Goal: Task Accomplishment & Management: Complete application form

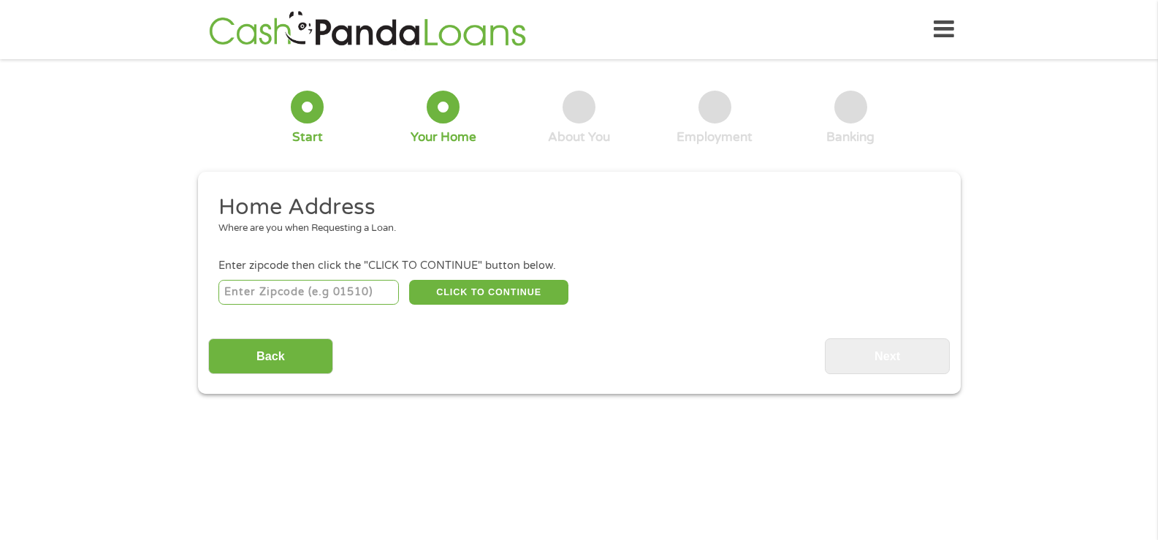
click at [349, 289] on input "number" at bounding box center [308, 292] width 180 height 25
type input "33544"
click at [523, 297] on button "CLICK TO CONTINUE" at bounding box center [488, 292] width 159 height 25
type input "33544"
type input "[PERSON_NAME][DEMOGRAPHIC_DATA]"
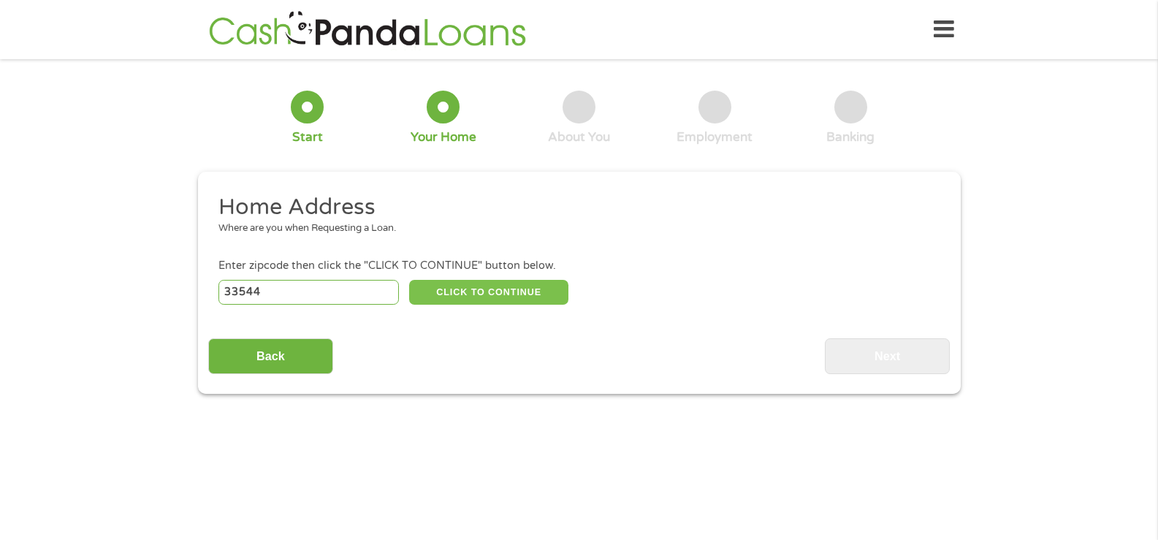
select select "[US_STATE]"
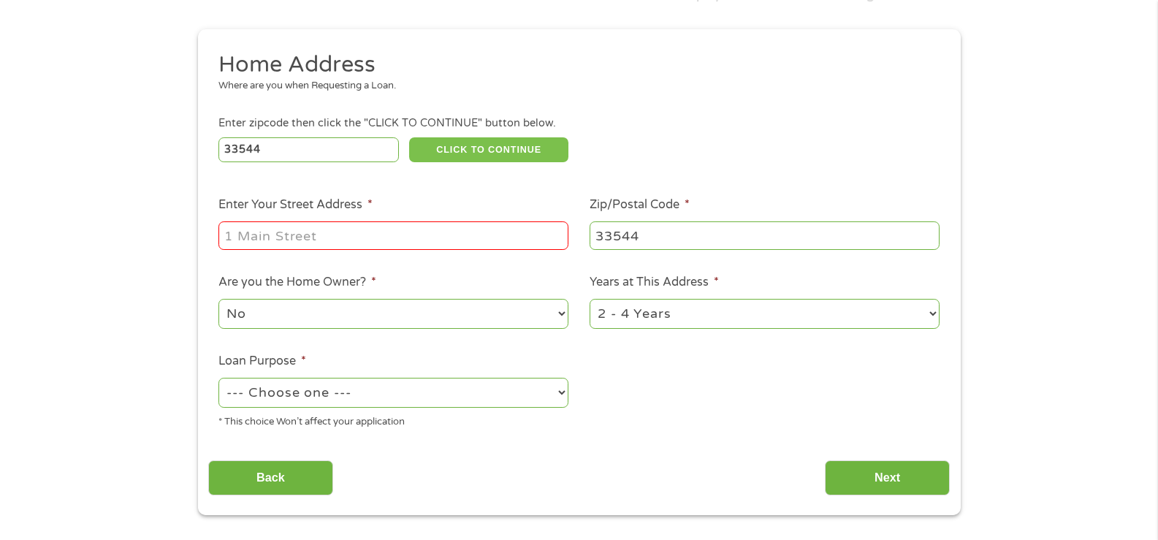
scroll to position [146, 0]
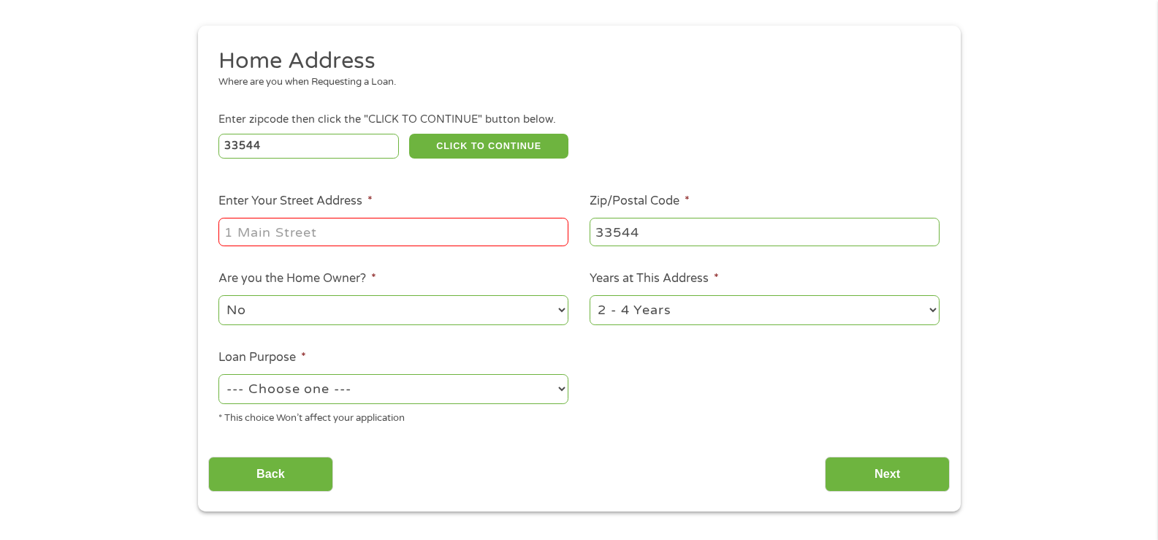
click at [413, 233] on input "Enter Your Street Address *" at bounding box center [393, 232] width 350 height 28
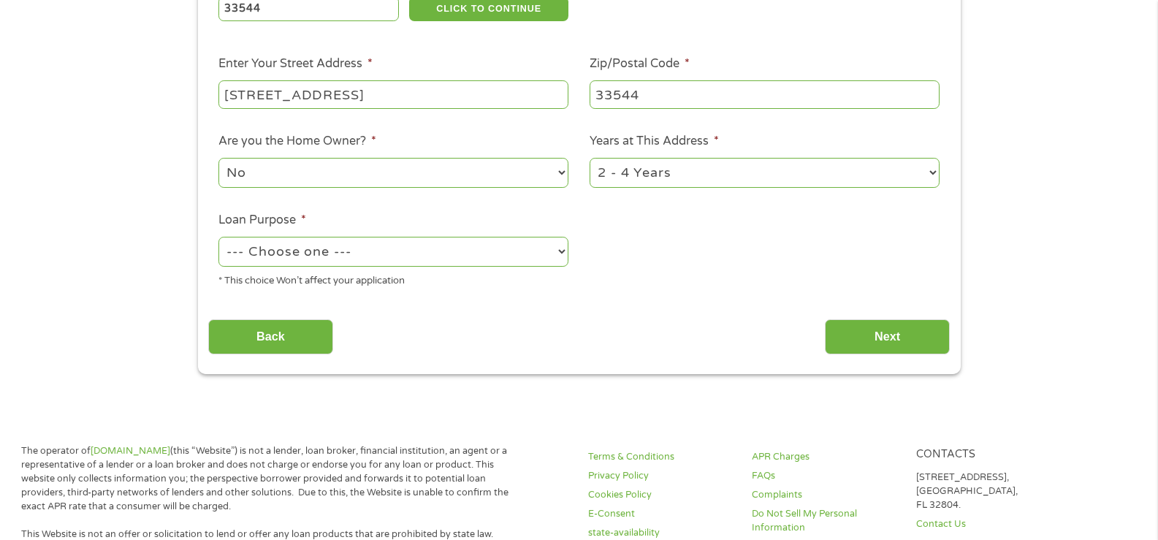
scroll to position [292, 0]
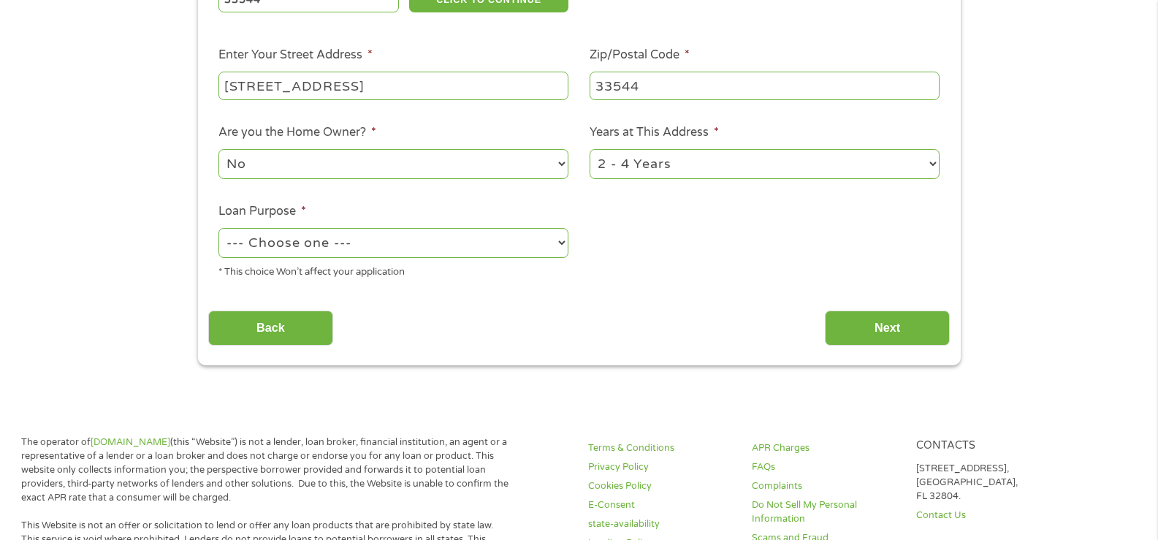
type input "[STREET_ADDRESS]"
click at [315, 164] on select "No Yes" at bounding box center [393, 164] width 350 height 30
select select "yes"
click at [218, 149] on select "No Yes" at bounding box center [393, 164] width 350 height 30
click at [452, 247] on select "--- Choose one --- Pay Bills Debt Consolidation Home Improvement Major Purchase…" at bounding box center [393, 243] width 350 height 30
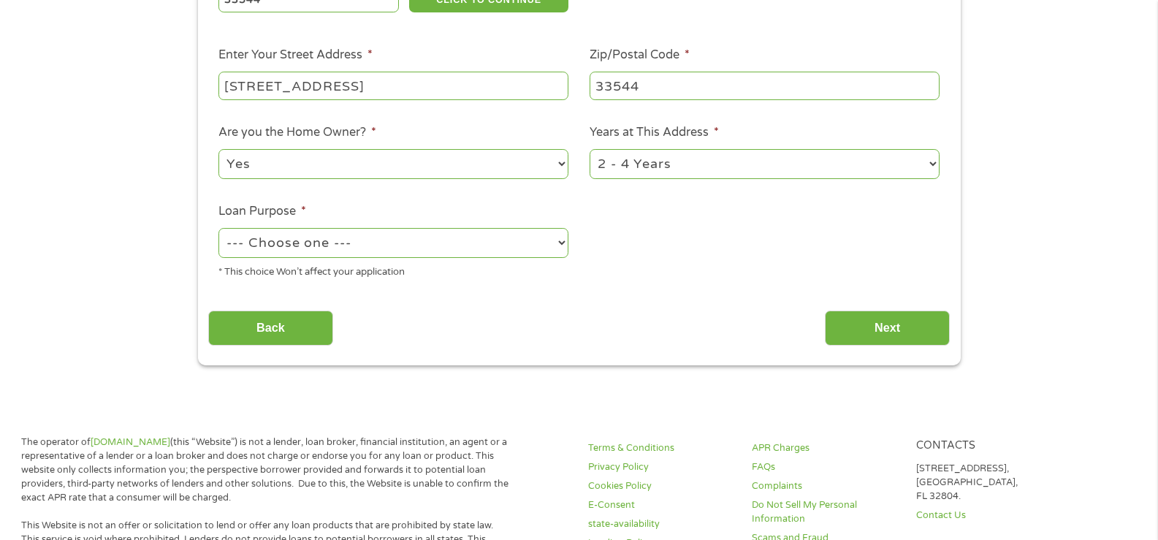
select select "paybills"
click at [218, 228] on select "--- Choose one --- Pay Bills Debt Consolidation Home Improvement Major Purchase…" at bounding box center [393, 243] width 350 height 30
click at [846, 321] on input "Next" at bounding box center [887, 328] width 125 height 36
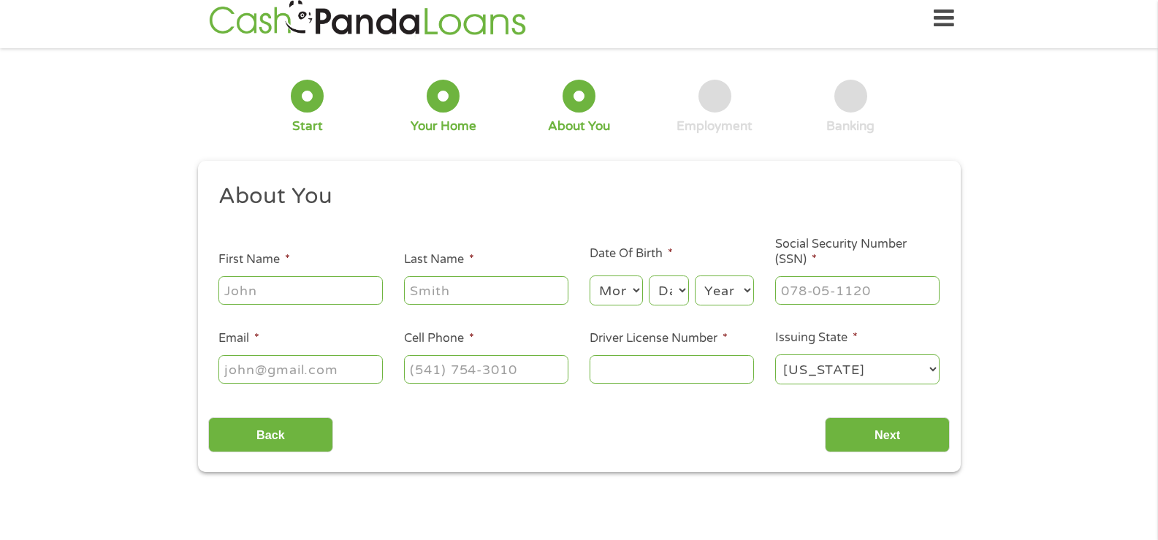
scroll to position [0, 0]
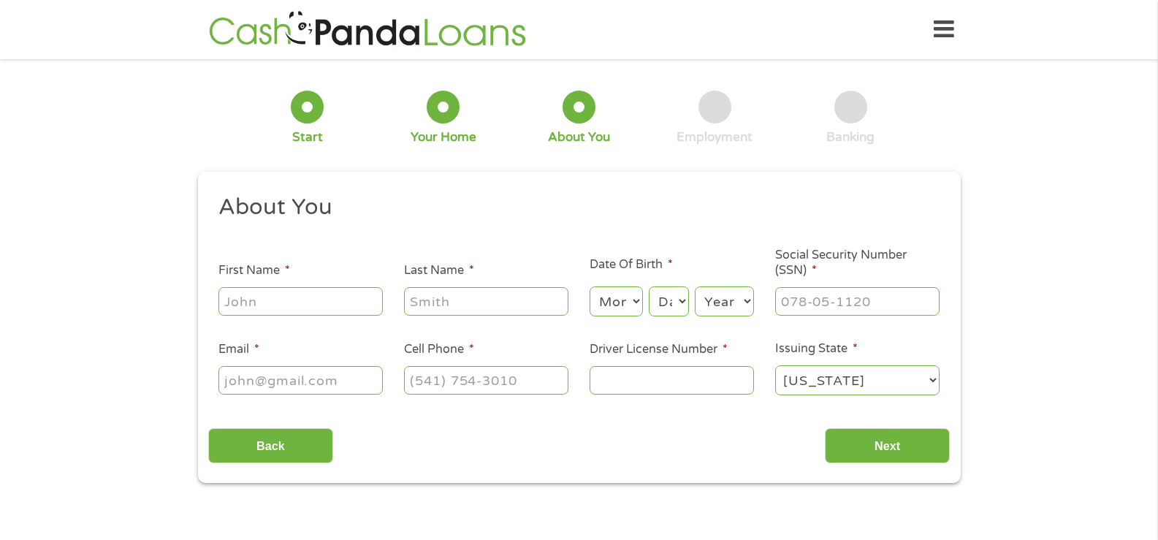
click at [309, 300] on input "First Name *" at bounding box center [300, 301] width 164 height 28
type input "[PERSON_NAME]"
click at [633, 306] on select "Month 1 2 3 4 5 6 7 8 9 10 11 12" at bounding box center [615, 301] width 53 height 30
select select "12"
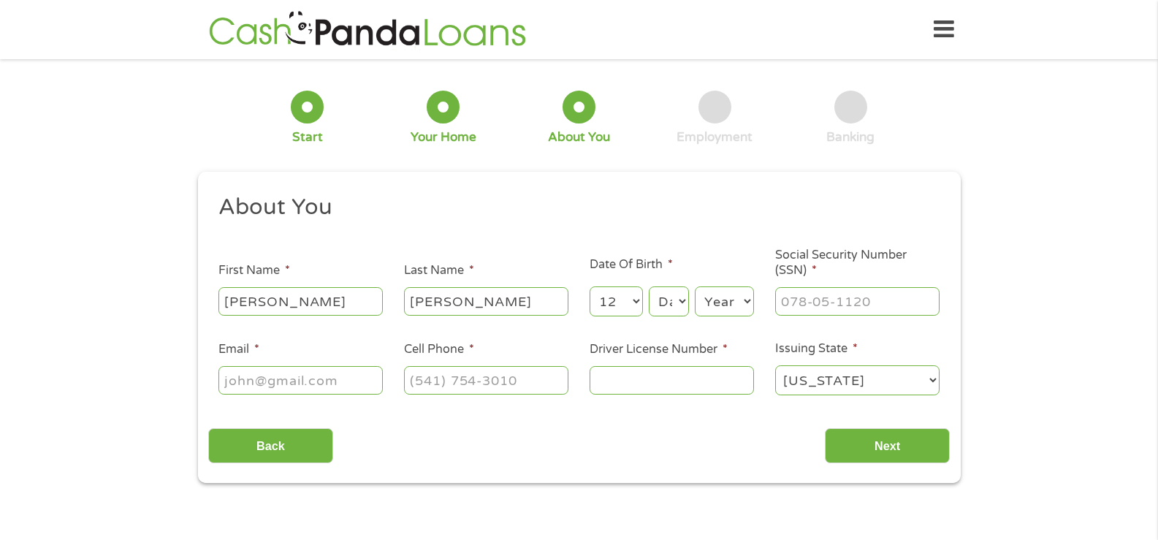
click at [589, 286] on select "Month 1 2 3 4 5 6 7 8 9 10 11 12" at bounding box center [615, 301] width 53 height 30
click at [663, 308] on select "Day 1 2 3 4 5 6 7 8 9 10 11 12 13 14 15 16 17 18 19 20 21 22 23 24 25 26 27 28 …" at bounding box center [668, 301] width 39 height 30
select select "5"
click at [649, 286] on select "Day 1 2 3 4 5 6 7 8 9 10 11 12 13 14 15 16 17 18 19 20 21 22 23 24 25 26 27 28 …" at bounding box center [668, 301] width 39 height 30
click at [745, 303] on select "Year [DATE] 2006 2005 2004 2003 2002 2001 2000 1999 1998 1997 1996 1995 1994 19…" at bounding box center [724, 301] width 59 height 30
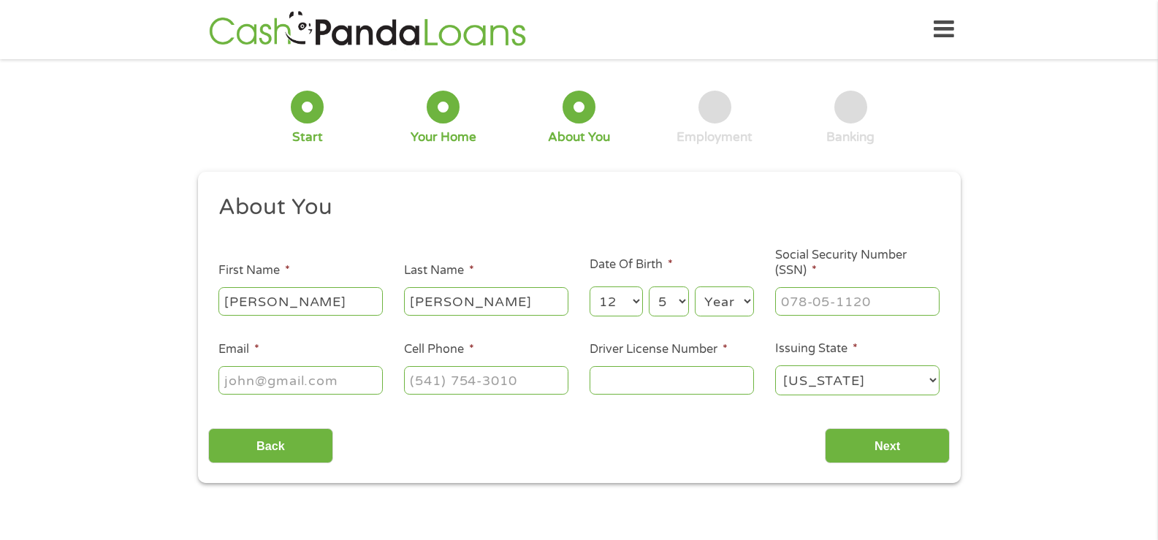
select select "1968"
click at [695, 286] on select "Year [DATE] 2006 2005 2004 2003 2002 2001 2000 1999 1998 1997 1996 1995 1994 19…" at bounding box center [724, 301] width 59 height 30
click at [873, 310] on input "___-__-____" at bounding box center [857, 301] width 164 height 28
type input "583-65-0210"
click at [237, 377] on input "Email *" at bounding box center [300, 380] width 164 height 28
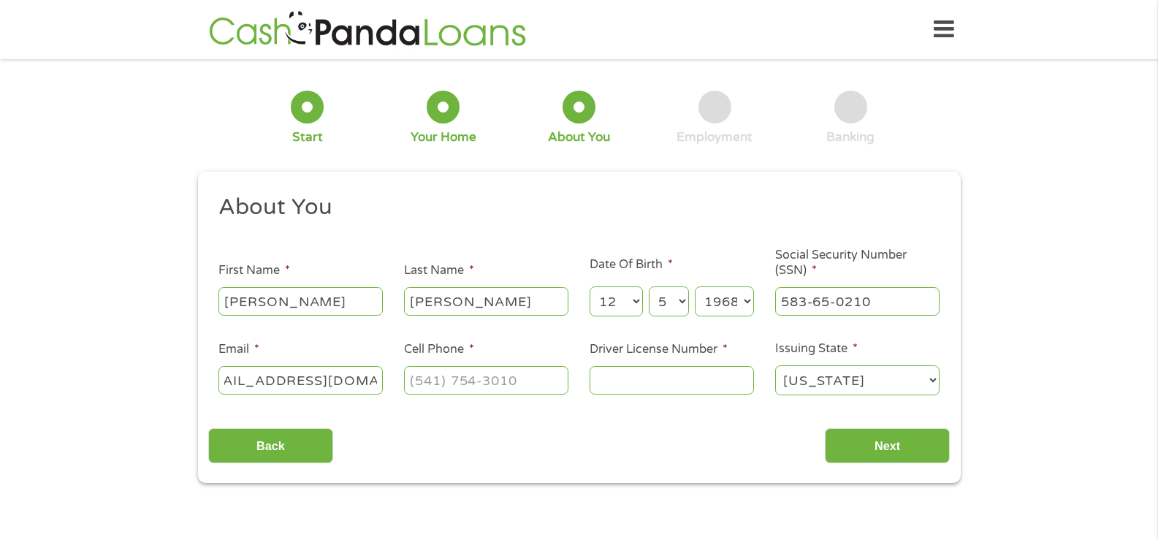
scroll to position [0, 45]
type input "[EMAIL_ADDRESS][DOMAIN_NAME]"
click at [459, 379] on input "(___) ___-____" at bounding box center [486, 380] width 164 height 28
type input "[PHONE_NUMBER]"
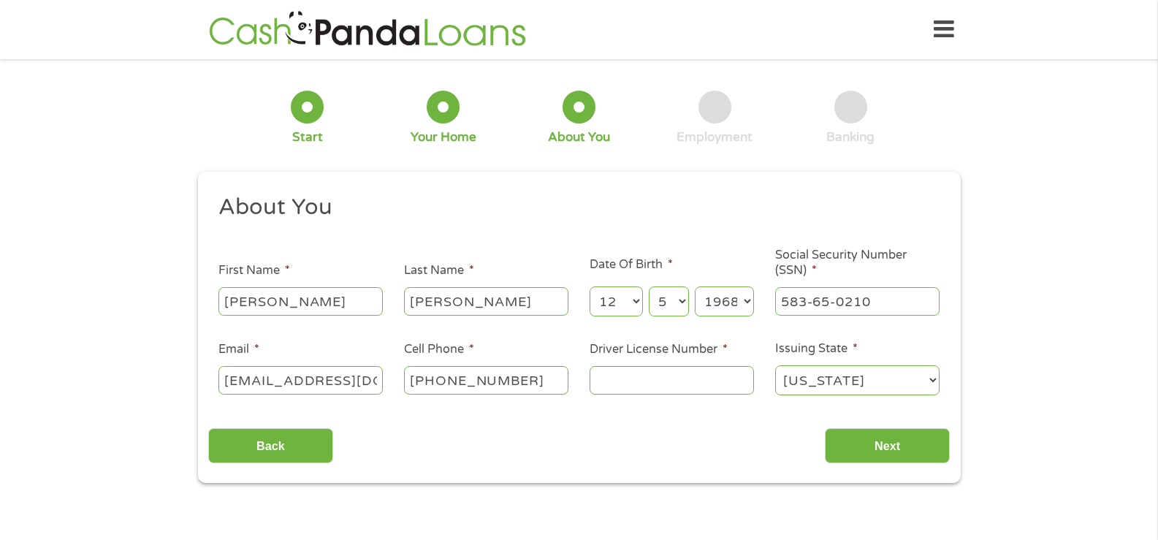
click at [627, 391] on input "Driver License Number *" at bounding box center [671, 380] width 164 height 28
type input "F26142168440"
click at [878, 459] on input "Next" at bounding box center [887, 446] width 125 height 36
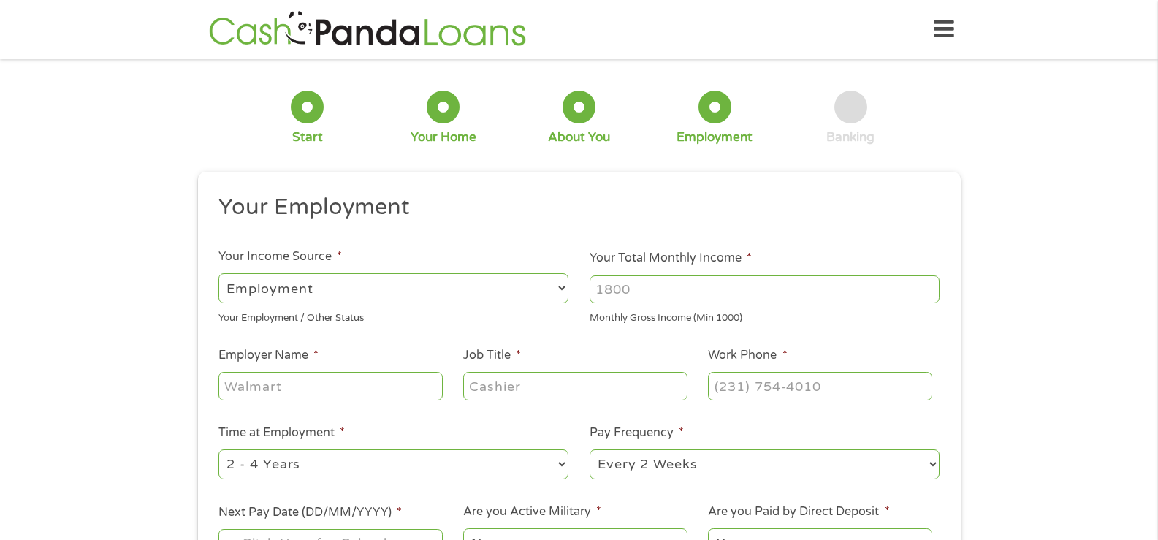
scroll to position [6, 6]
click at [370, 284] on select "--- Choose one --- Employment [DEMOGRAPHIC_DATA] Benefits" at bounding box center [393, 288] width 350 height 30
click at [218, 273] on select "--- Choose one --- Employment [DEMOGRAPHIC_DATA] Benefits" at bounding box center [393, 288] width 350 height 30
click at [623, 289] on input "Your Total Monthly Income *" at bounding box center [764, 289] width 350 height 28
type input "6666"
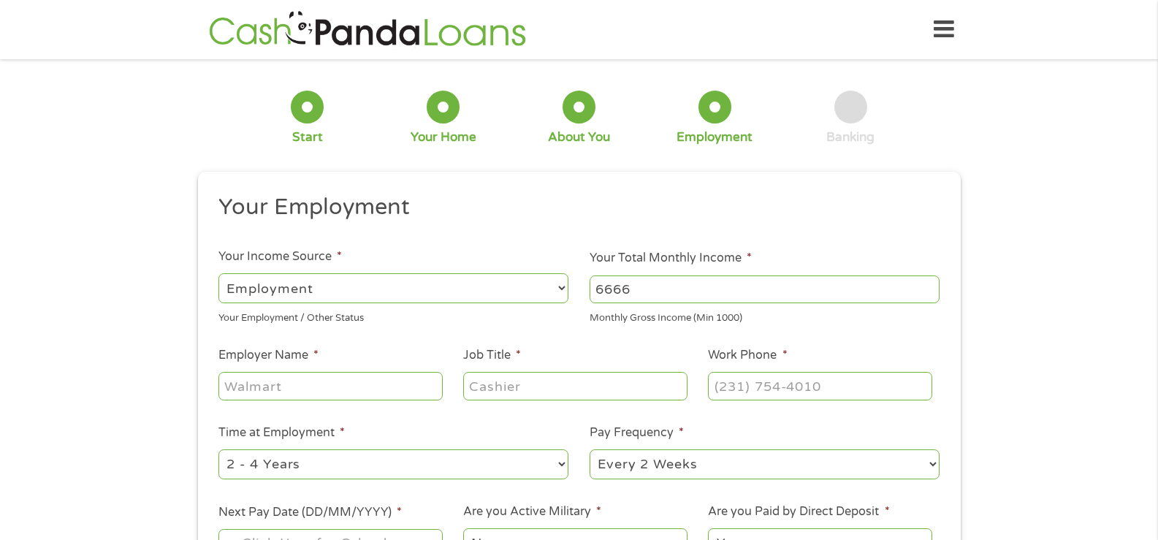
click at [277, 392] on input "Employer Name *" at bounding box center [330, 386] width 224 height 28
type input "{"
type input "PNR & Associates Inc"
type input "Office Manager"
type input "[PHONE_NUMBER]"
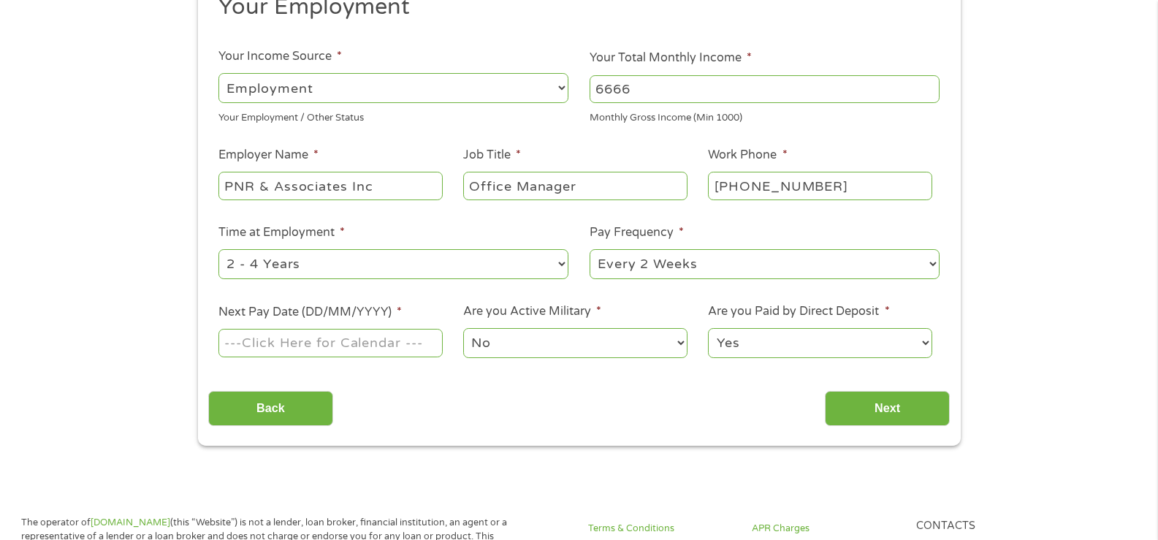
scroll to position [219, 0]
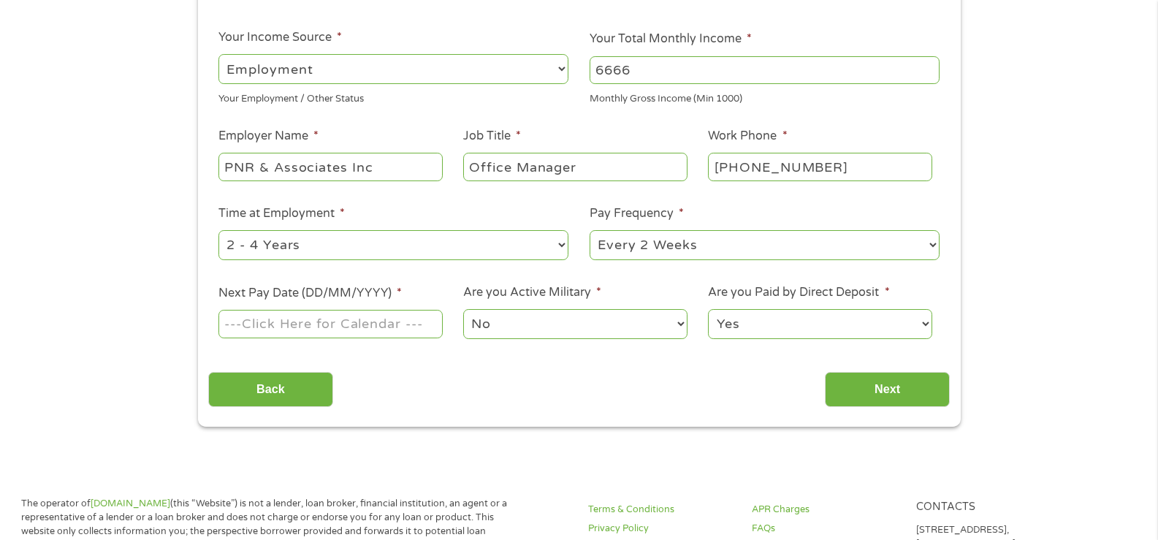
drag, startPoint x: 296, startPoint y: 248, endPoint x: 290, endPoint y: 257, distance: 10.5
click at [296, 248] on select "--- Choose one --- 1 Year or less 1 - 2 Years 2 - 4 Years Over 4 Years" at bounding box center [393, 245] width 350 height 30
select select "60months"
click at [218, 230] on select "--- Choose one --- 1 Year or less 1 - 2 Years 2 - 4 Years Over 4 Years" at bounding box center [393, 245] width 350 height 30
click at [757, 251] on select "--- Choose one --- Every 2 Weeks Every Week Monthly Semi-Monthly" at bounding box center [764, 245] width 350 height 30
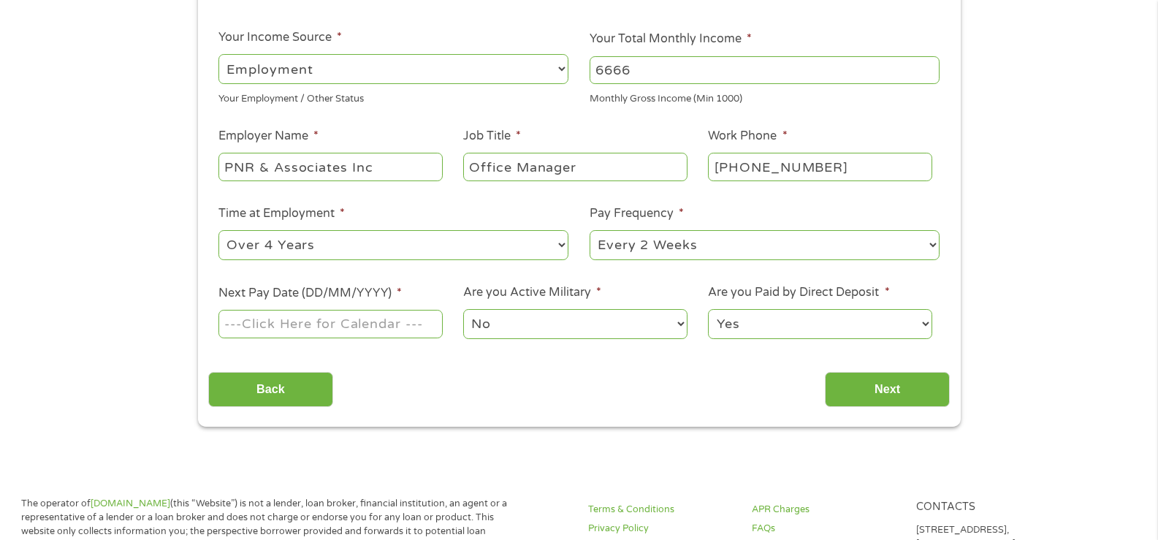
select select "weekly"
click at [589, 230] on select "--- Choose one --- Every 2 Weeks Every Week Monthly Semi-Monthly" at bounding box center [764, 245] width 350 height 30
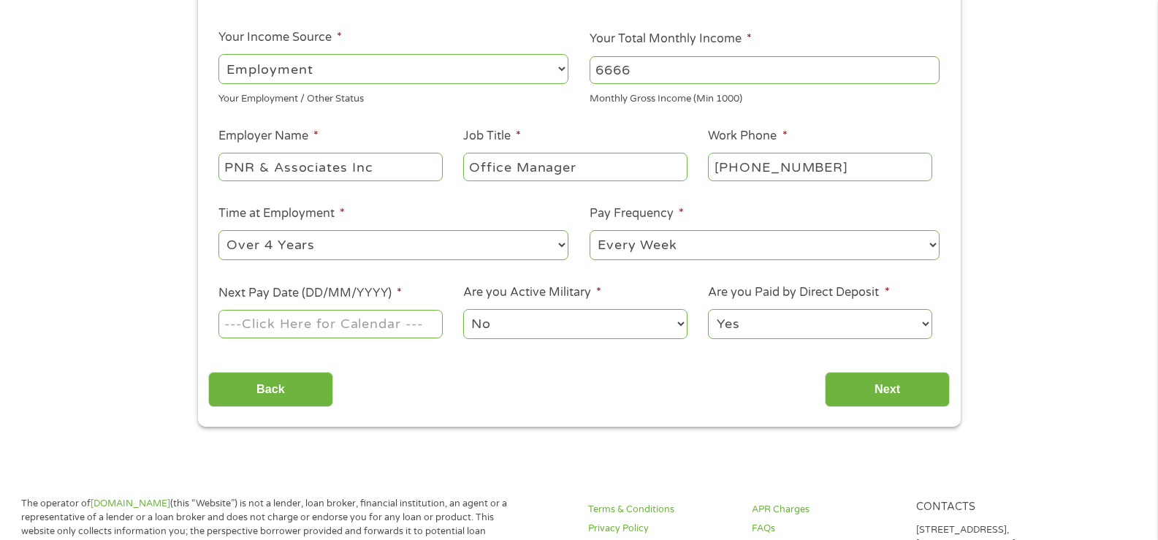
click at [353, 323] on input "Next Pay Date (DD/MM/YYYY) *" at bounding box center [330, 324] width 224 height 28
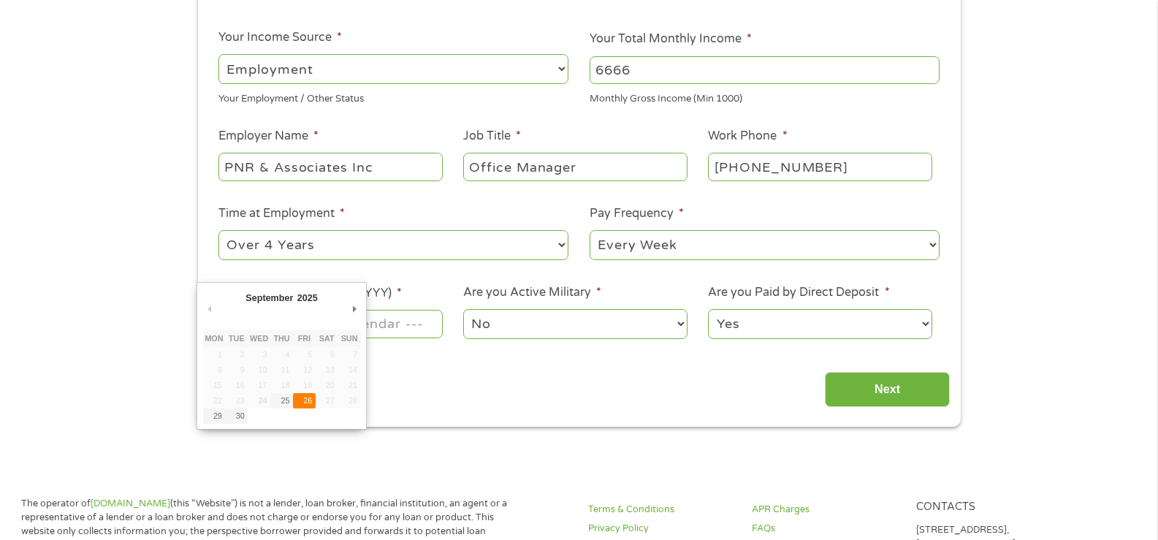
type input "[DATE]"
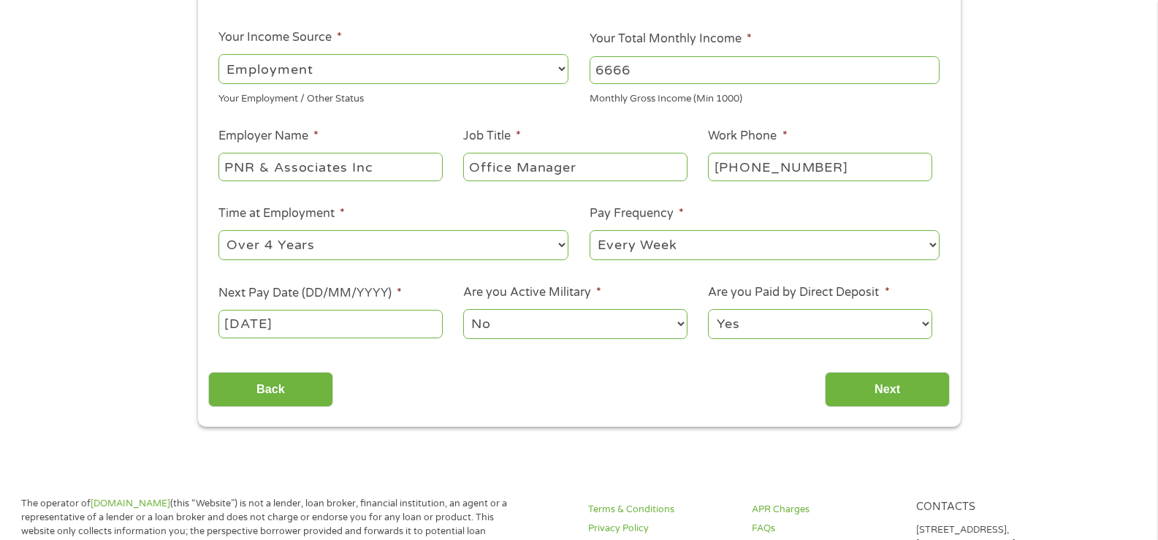
click at [536, 324] on select "No Yes" at bounding box center [575, 324] width 224 height 30
drag, startPoint x: 917, startPoint y: 397, endPoint x: 855, endPoint y: 394, distance: 61.4
click at [917, 395] on input "Next" at bounding box center [887, 390] width 125 height 36
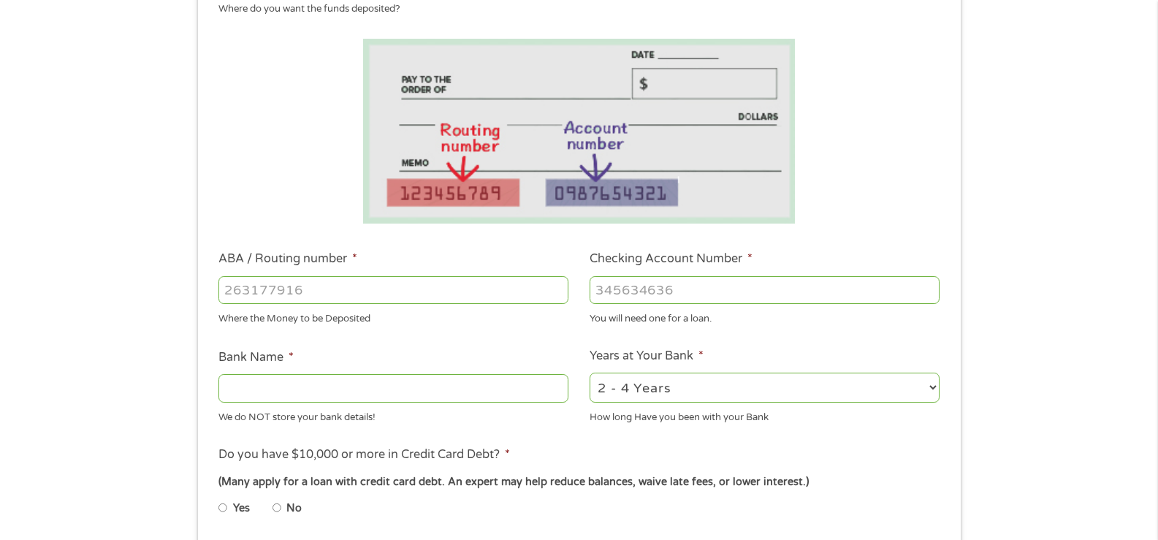
click at [359, 293] on input "ABA / Routing number *" at bounding box center [393, 290] width 350 height 28
type input "263191387"
type input "BRANCH BANKING AND TRUST CO"
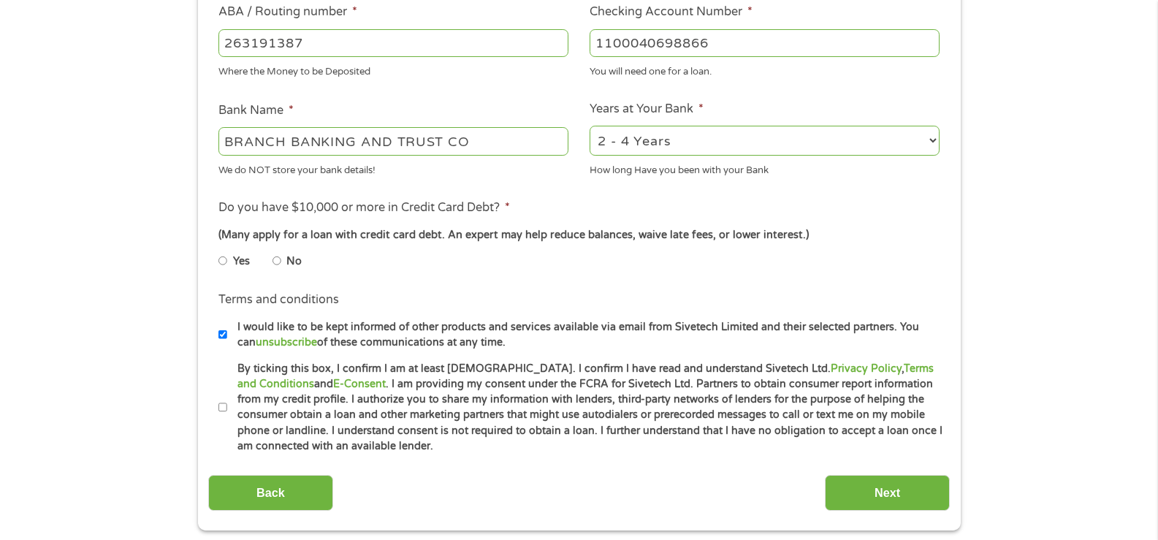
scroll to position [511, 0]
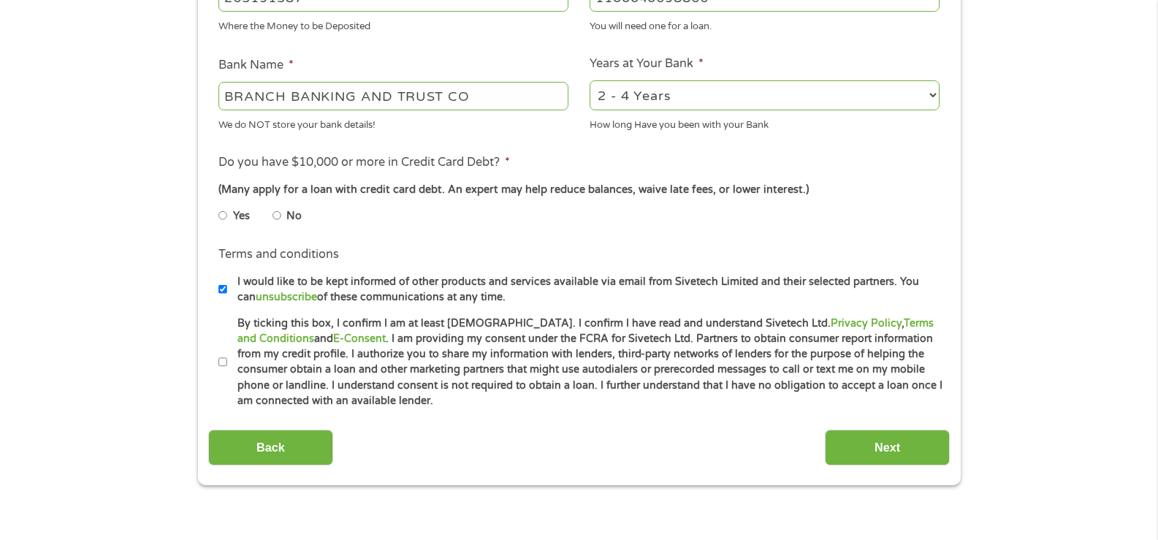
type input "1100040698866"
click at [282, 214] on li "No" at bounding box center [298, 216] width 53 height 28
click at [221, 359] on input "By ticking this box, I confirm I am at least [DEMOGRAPHIC_DATA]. I confirm I ha…" at bounding box center [222, 362] width 9 height 23
checkbox input "true"
click at [282, 217] on li "No" at bounding box center [298, 216] width 53 height 28
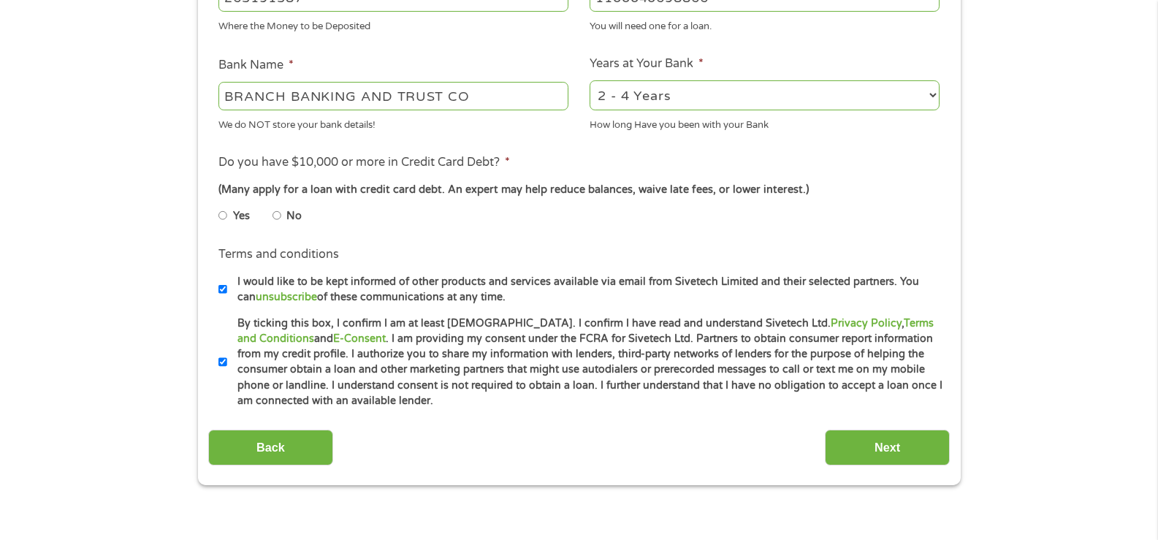
click at [272, 217] on input "No" at bounding box center [276, 215] width 9 height 23
radio input "true"
click at [917, 452] on input "Next" at bounding box center [887, 448] width 125 height 36
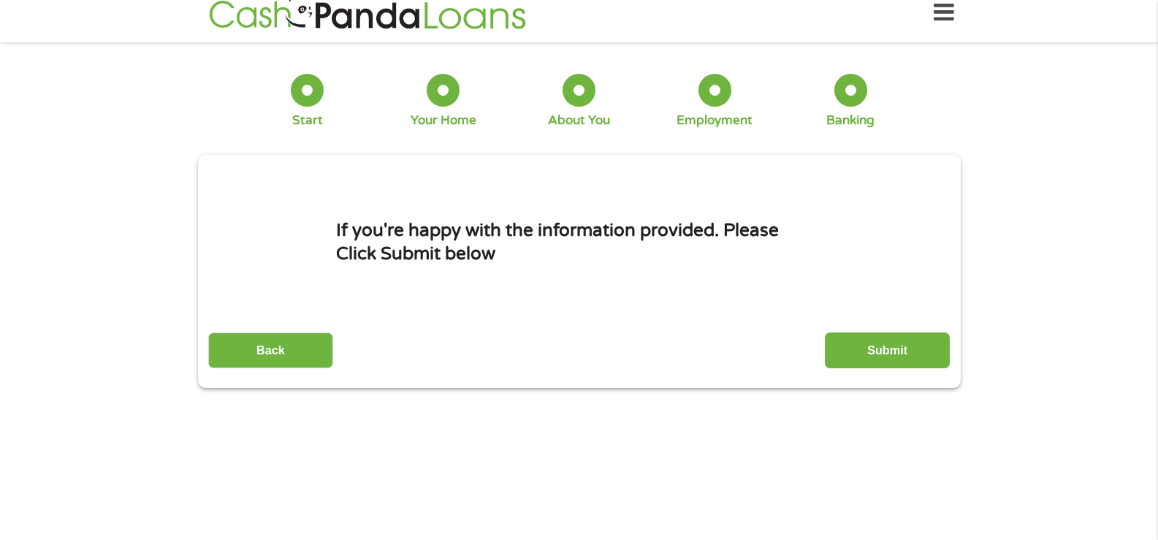
scroll to position [0, 0]
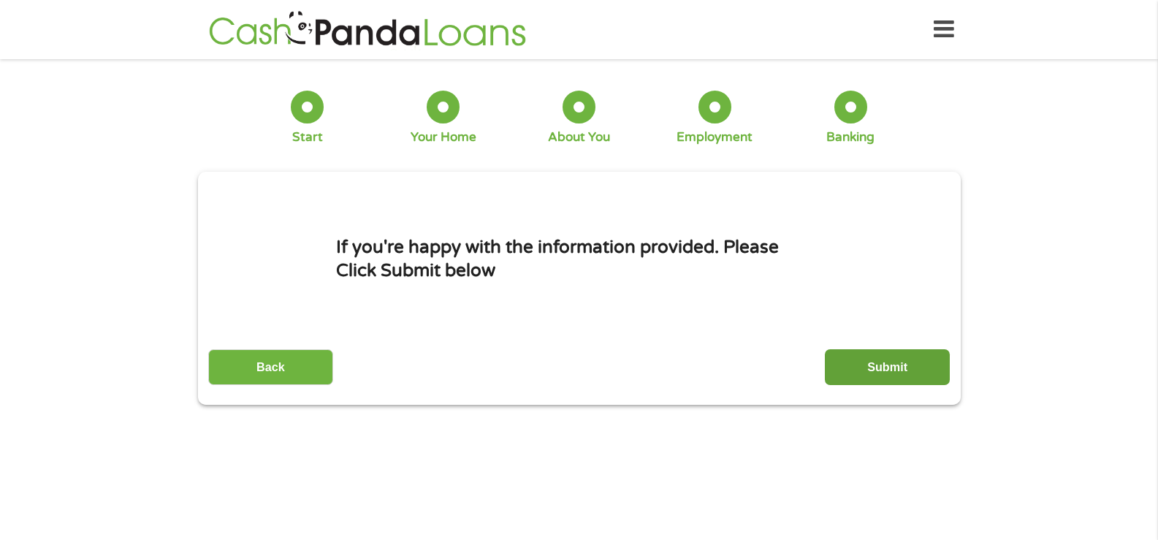
click at [907, 364] on input "Submit" at bounding box center [887, 367] width 125 height 36
